Goal: Information Seeking & Learning: Learn about a topic

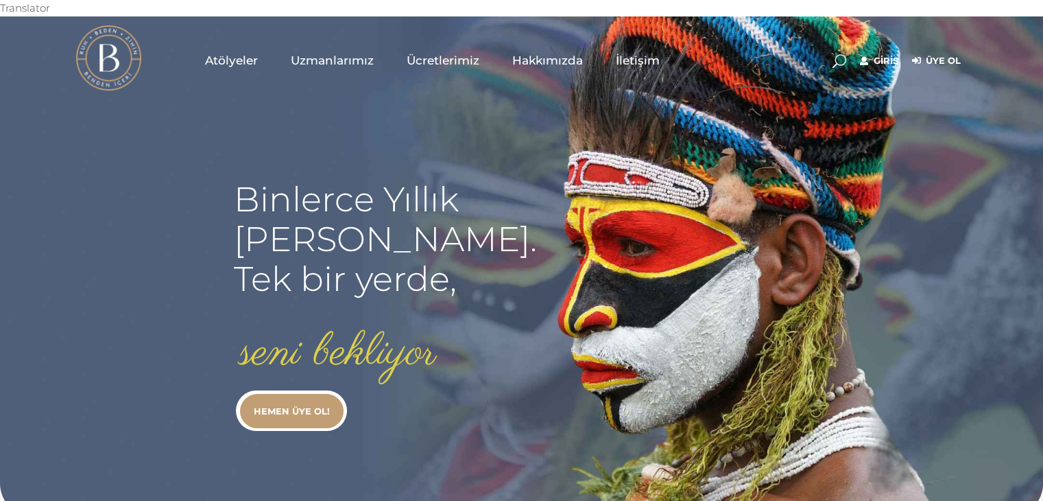
type input "secil.karacan"
click at [884, 53] on link "Giriş" at bounding box center [879, 61] width 38 height 16
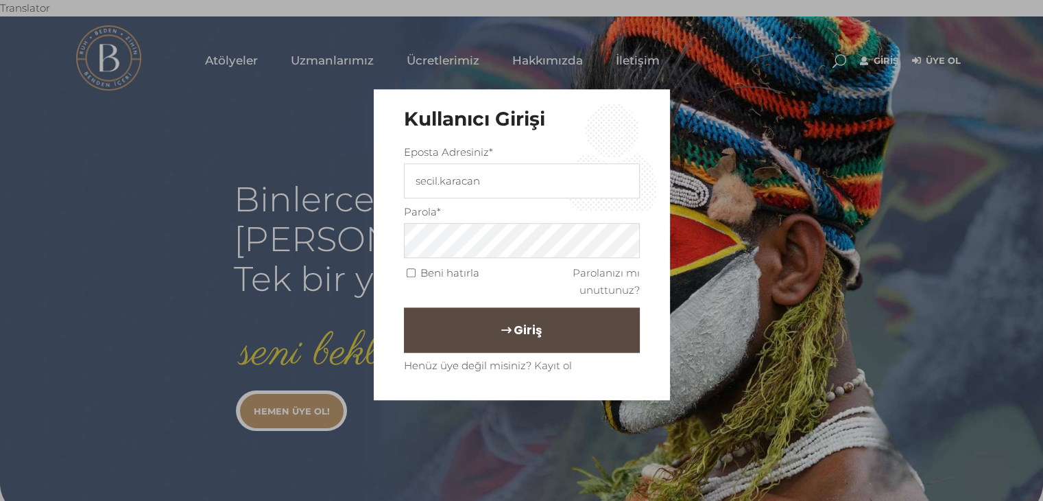
click at [475, 324] on button "Giriş" at bounding box center [522, 329] width 236 height 45
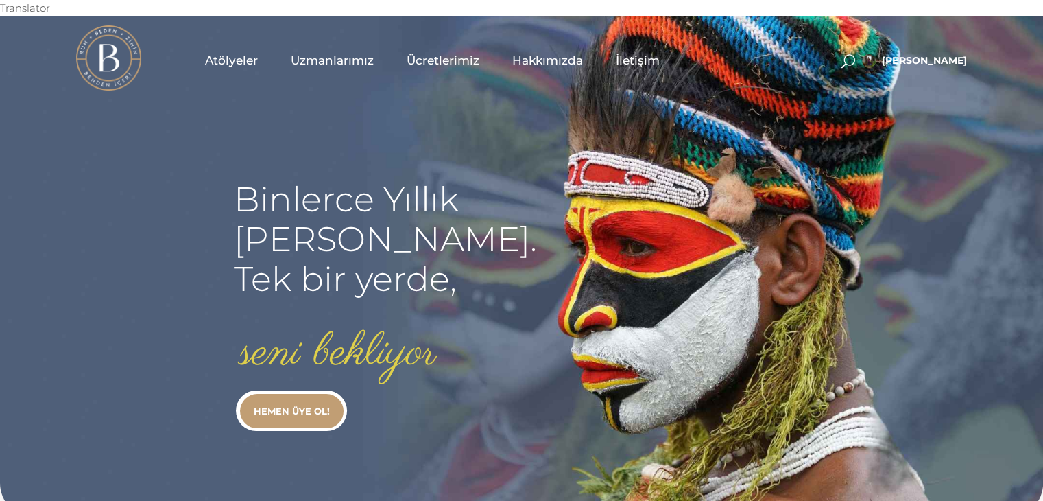
click at [328, 53] on span "Uzmanlarımız" at bounding box center [332, 61] width 83 height 16
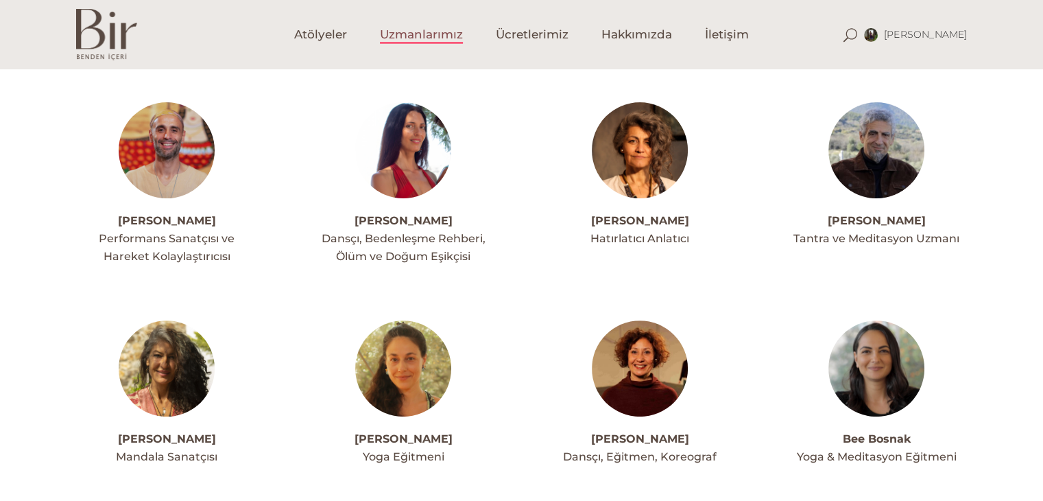
scroll to position [357, 0]
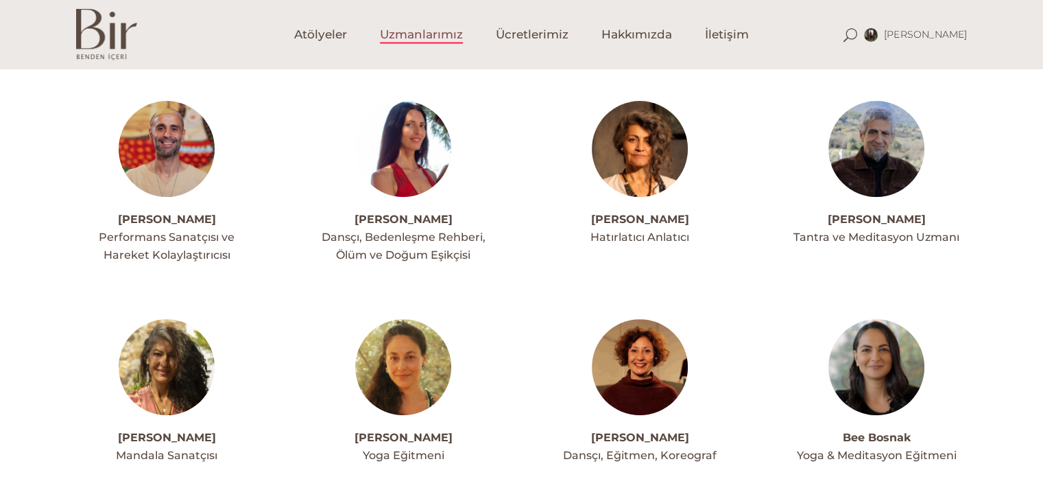
click at [402, 366] on img at bounding box center [403, 367] width 96 height 96
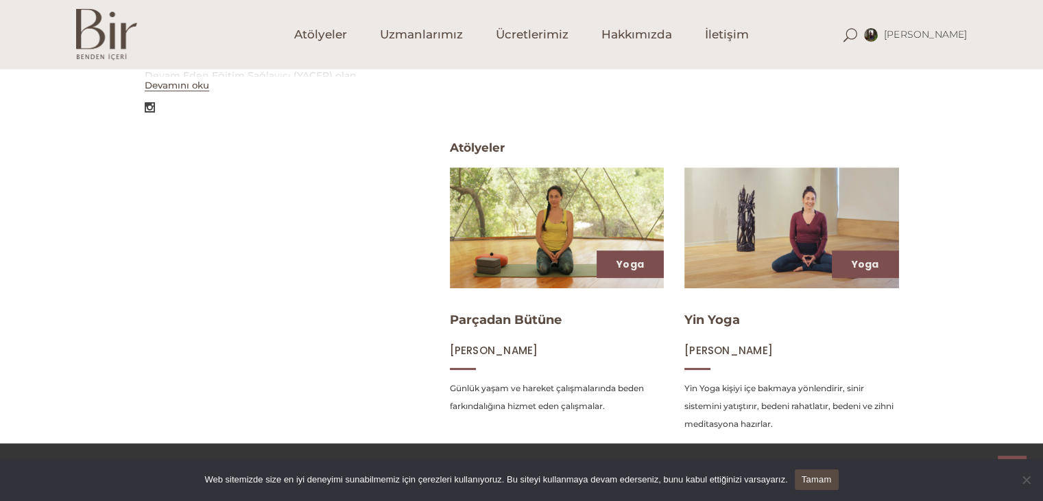
scroll to position [530, 0]
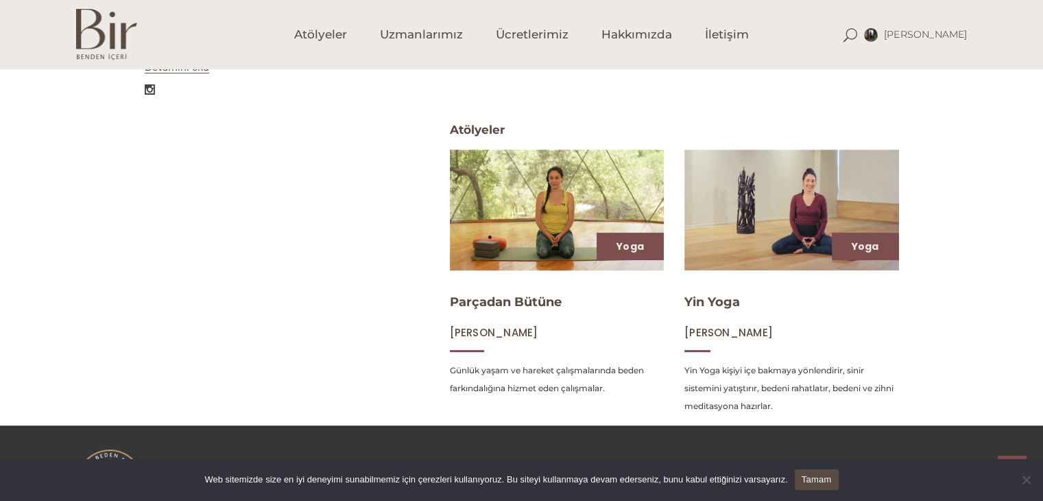
click at [571, 201] on img at bounding box center [557, 209] width 221 height 124
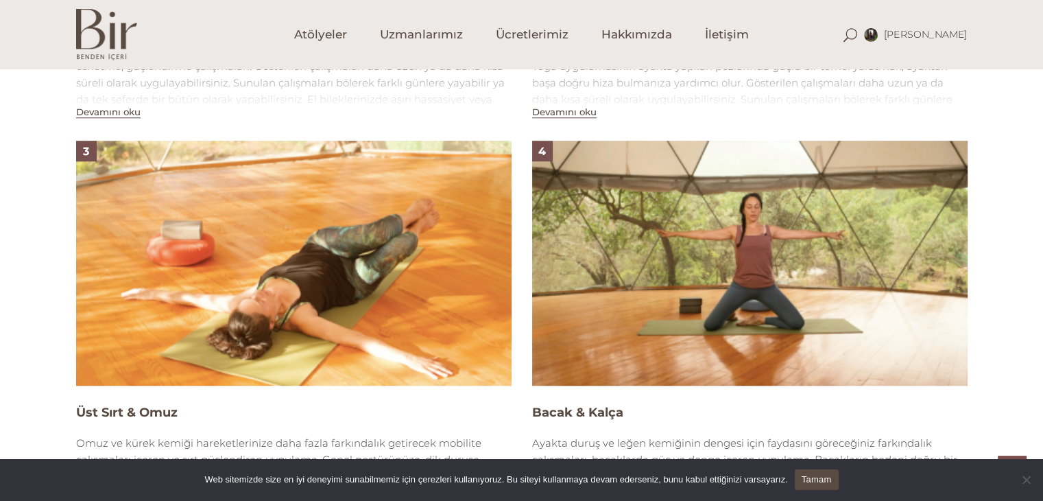
scroll to position [1280, 0]
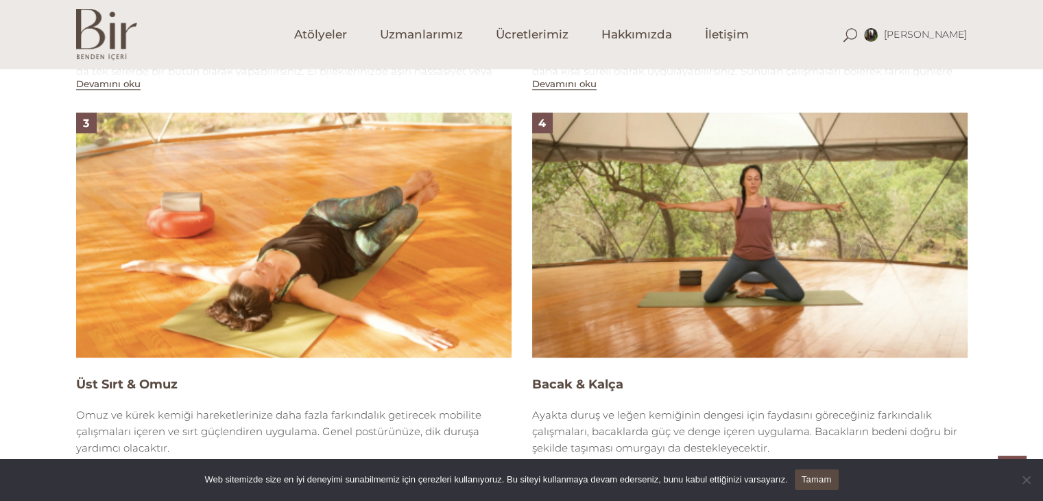
click at [309, 237] on img at bounding box center [294, 235] width 436 height 245
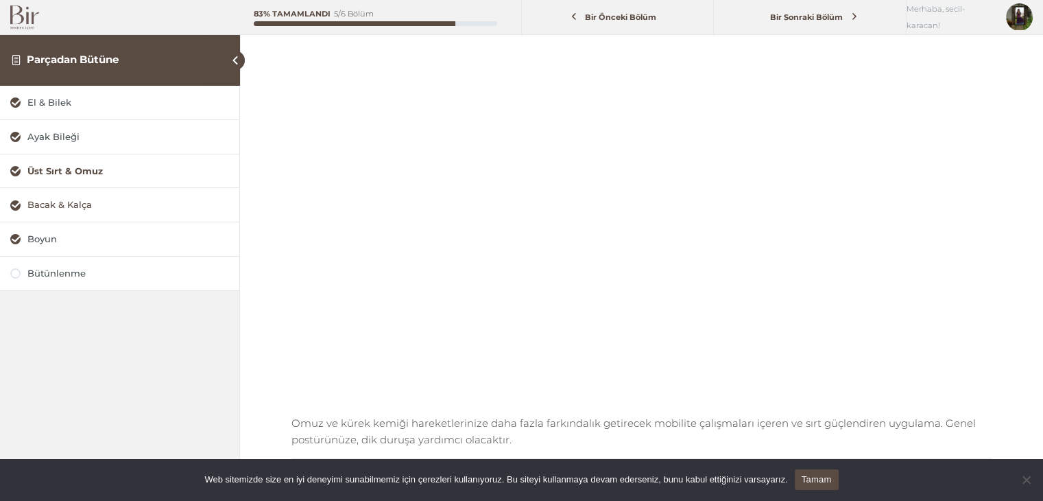
click at [75, 206] on div "Bacak & Kalça" at bounding box center [128, 204] width 202 height 13
